Goal: Contribute content: Add original content to the website for others to see

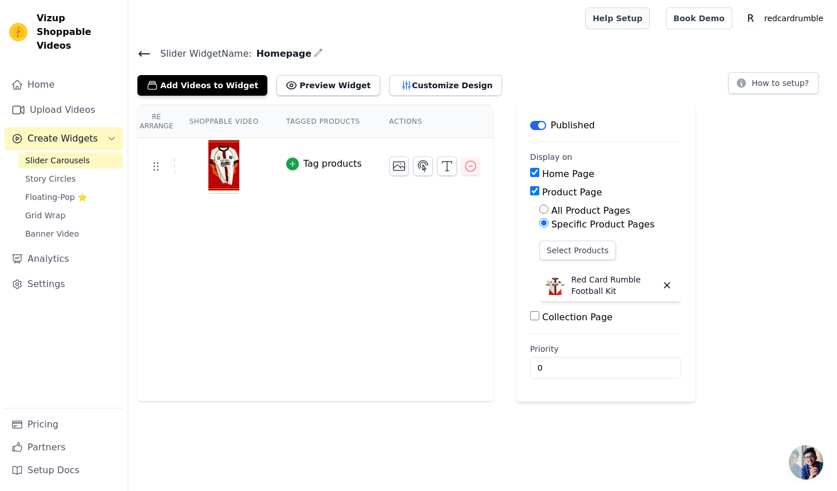
click at [634, 21] on link "Help Setup" at bounding box center [617, 18] width 65 height 22
click at [307, 242] on div "Re Arrange Shoppable Video Tagged Products Actions Tag products" at bounding box center [315, 253] width 356 height 297
click at [179, 86] on button "Add Videos to Widget" at bounding box center [202, 85] width 130 height 21
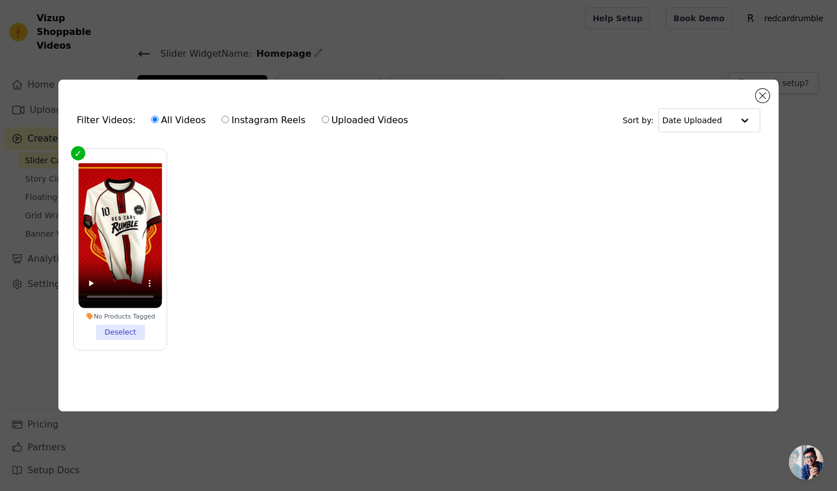
click at [437, 61] on div "Filter Videos: All Videos Instagram Reels Uploaded Videos Sort by: Date Uploade…" at bounding box center [418, 245] width 801 height 368
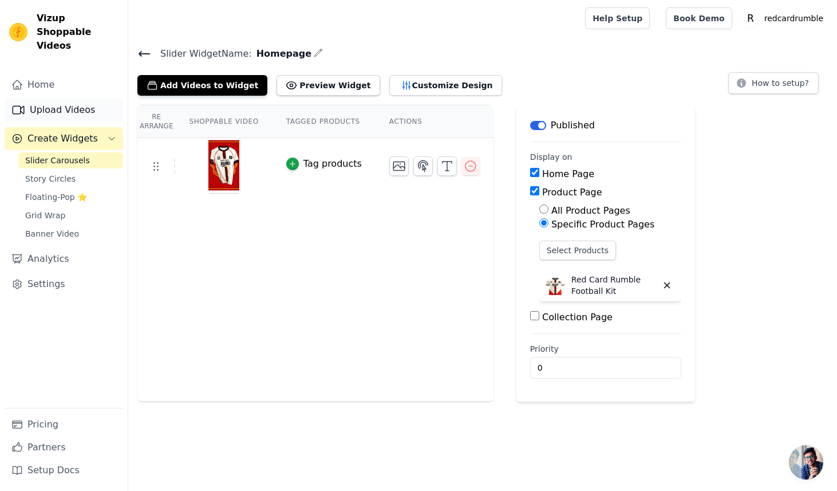
click at [61, 98] on link "Upload Videos" at bounding box center [64, 109] width 119 height 23
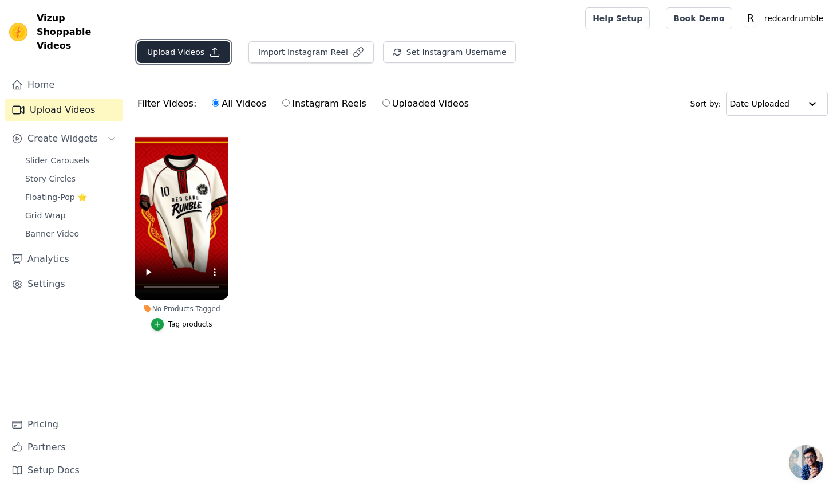
click at [184, 50] on button "Upload Videos" at bounding box center [183, 52] width 93 height 22
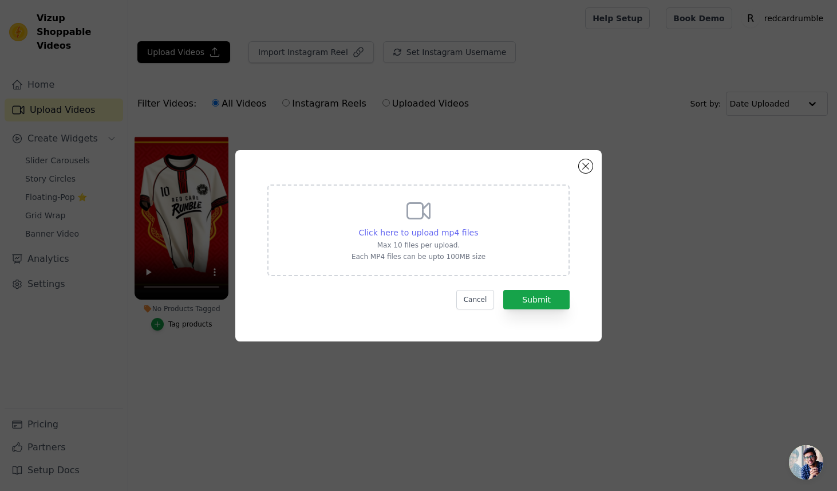
click at [429, 234] on span "Click here to upload mp4 files" at bounding box center [419, 232] width 120 height 9
click at [478, 227] on input "Click here to upload mp4 files Max 10 files per upload. Each MP4 files can be u…" at bounding box center [478, 226] width 1 height 1
click at [588, 161] on button "Close modal" at bounding box center [586, 166] width 14 height 14
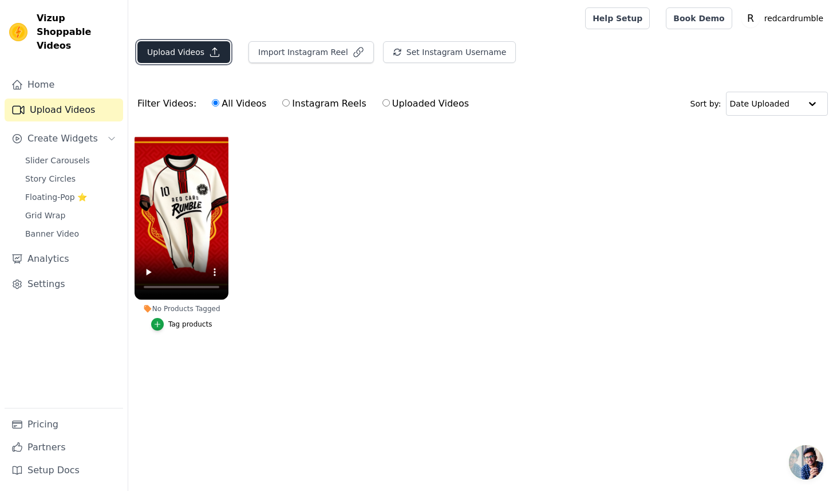
click at [179, 50] on button "Upload Videos" at bounding box center [183, 52] width 93 height 22
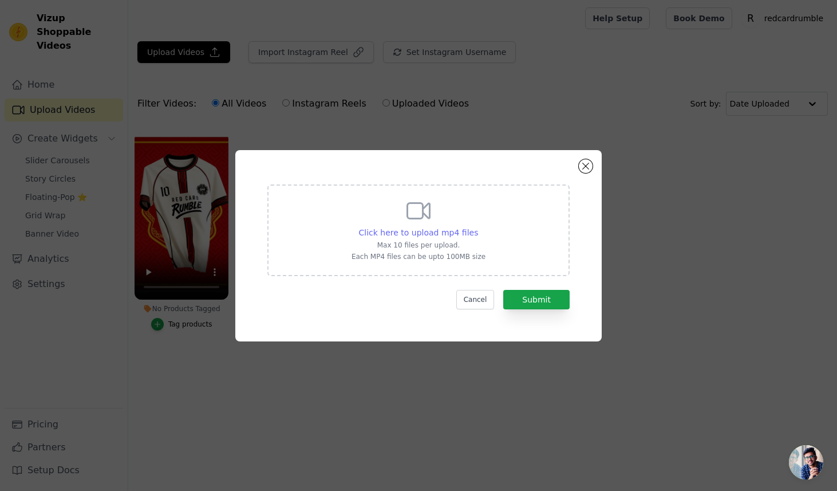
click at [381, 233] on span "Click here to upload mp4 files" at bounding box center [419, 232] width 120 height 9
click at [478, 227] on input "Click here to upload mp4 files Max 10 files per upload. Each MP4 files can be u…" at bounding box center [478, 226] width 1 height 1
